Goal: Task Accomplishment & Management: Use online tool/utility

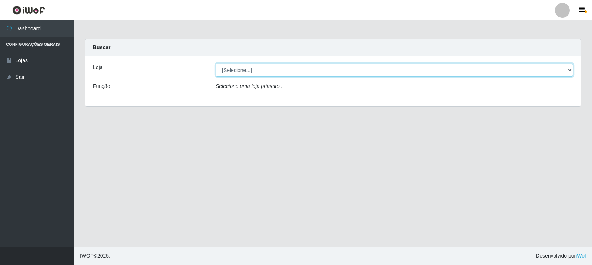
click at [568, 67] on select "[Selecione...] Rede Compras Supermercados - LOJA 3" at bounding box center [395, 70] width 358 height 13
select select "162"
click at [216, 64] on select "[Selecione...] Rede Compras Supermercados - LOJA 3" at bounding box center [395, 70] width 358 height 13
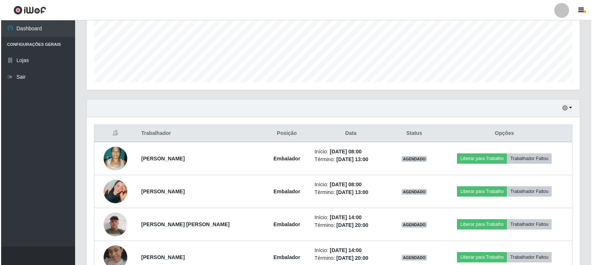
scroll to position [185, 0]
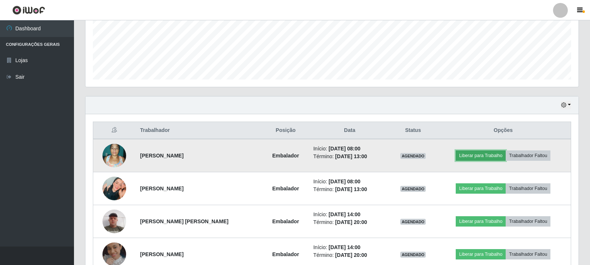
click at [490, 157] on button "Liberar para Trabalho" at bounding box center [481, 156] width 50 height 10
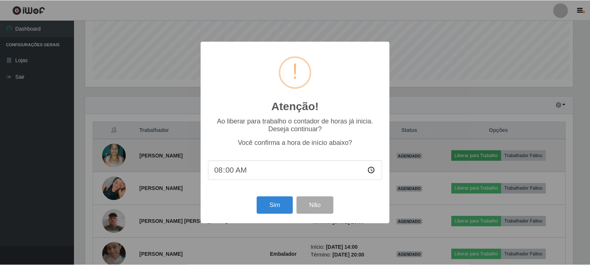
scroll to position [154, 490]
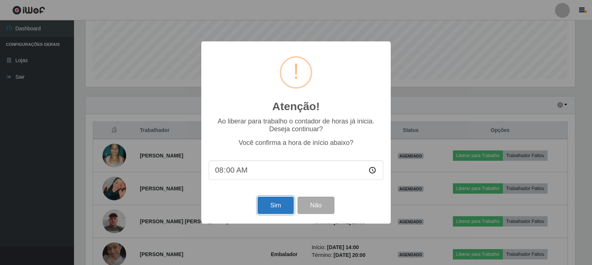
click at [275, 208] on button "Sim" at bounding box center [276, 205] width 36 height 17
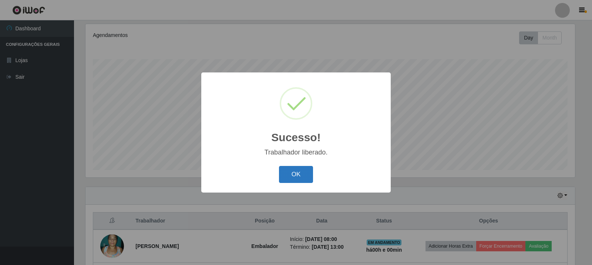
click at [296, 175] on button "OK" at bounding box center [296, 174] width 34 height 17
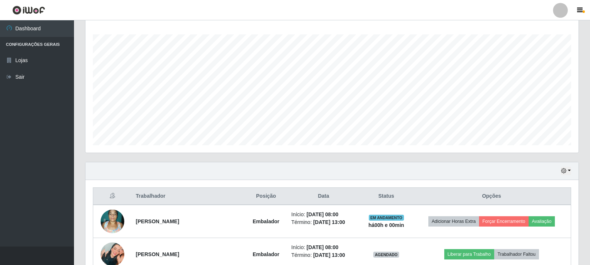
scroll to position [168, 0]
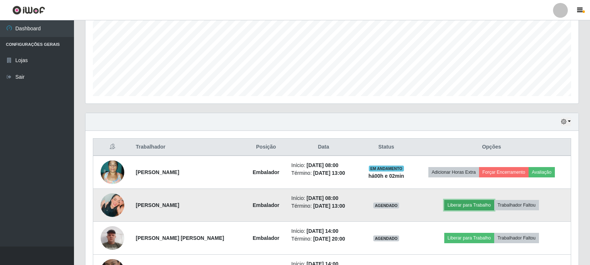
click at [478, 206] on button "Liberar para Trabalho" at bounding box center [470, 205] width 50 height 10
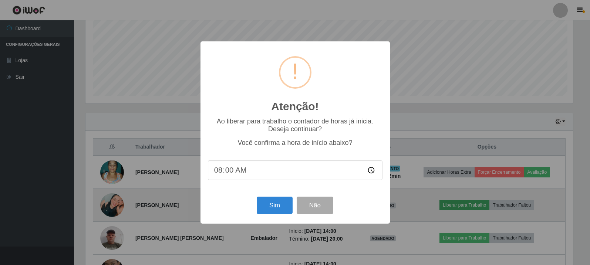
scroll to position [154, 490]
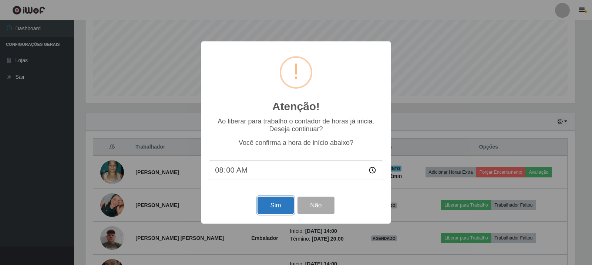
click at [274, 209] on button "Sim" at bounding box center [276, 205] width 36 height 17
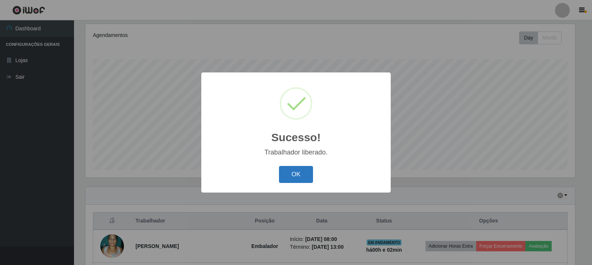
click at [307, 178] on button "OK" at bounding box center [296, 174] width 34 height 17
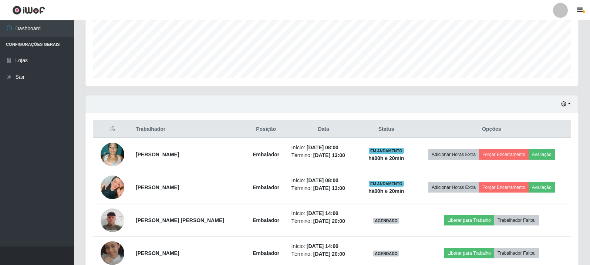
scroll to position [115, 0]
